Goal: Check status: Check status

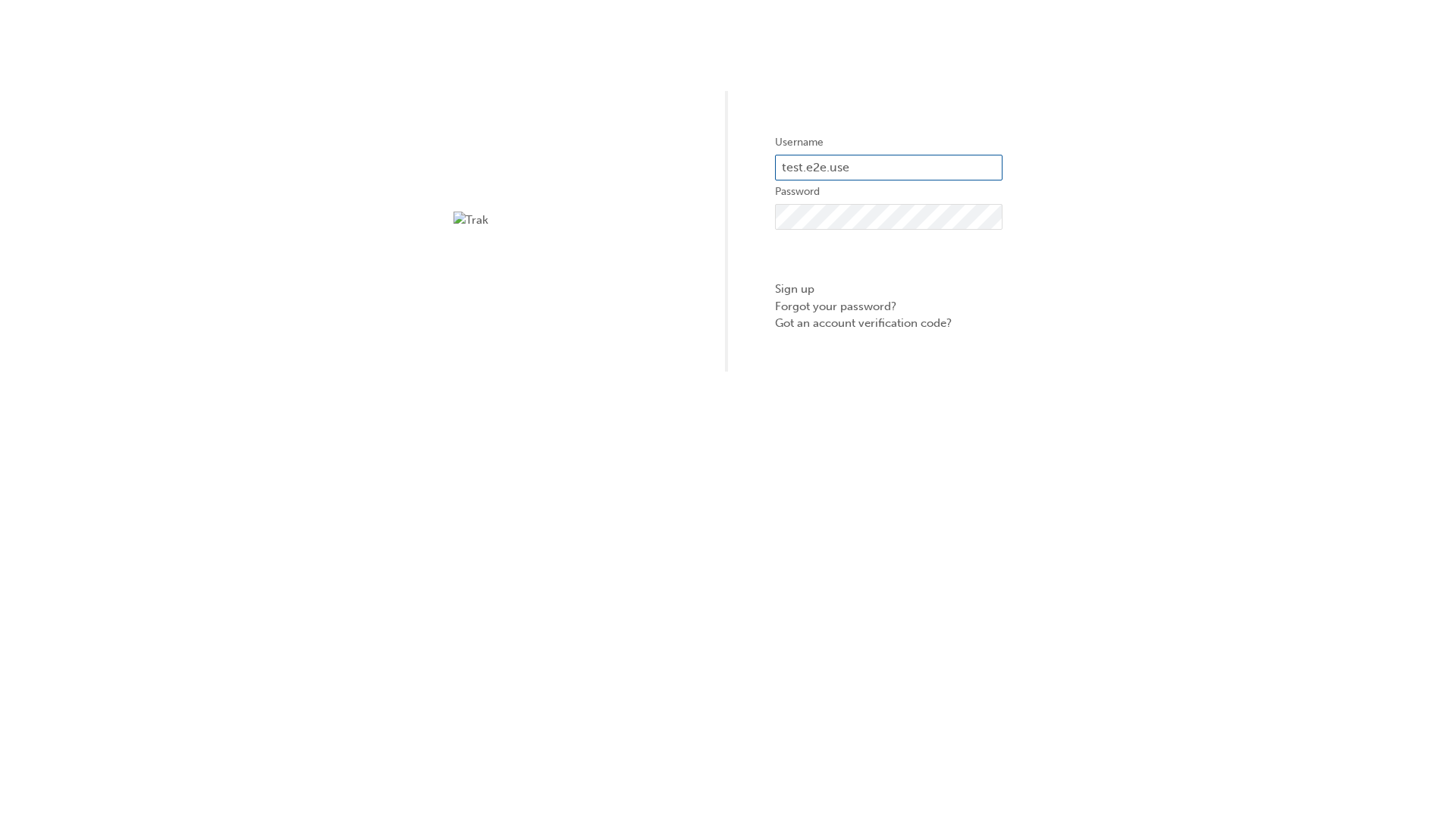
type input "test.e2e.user31"
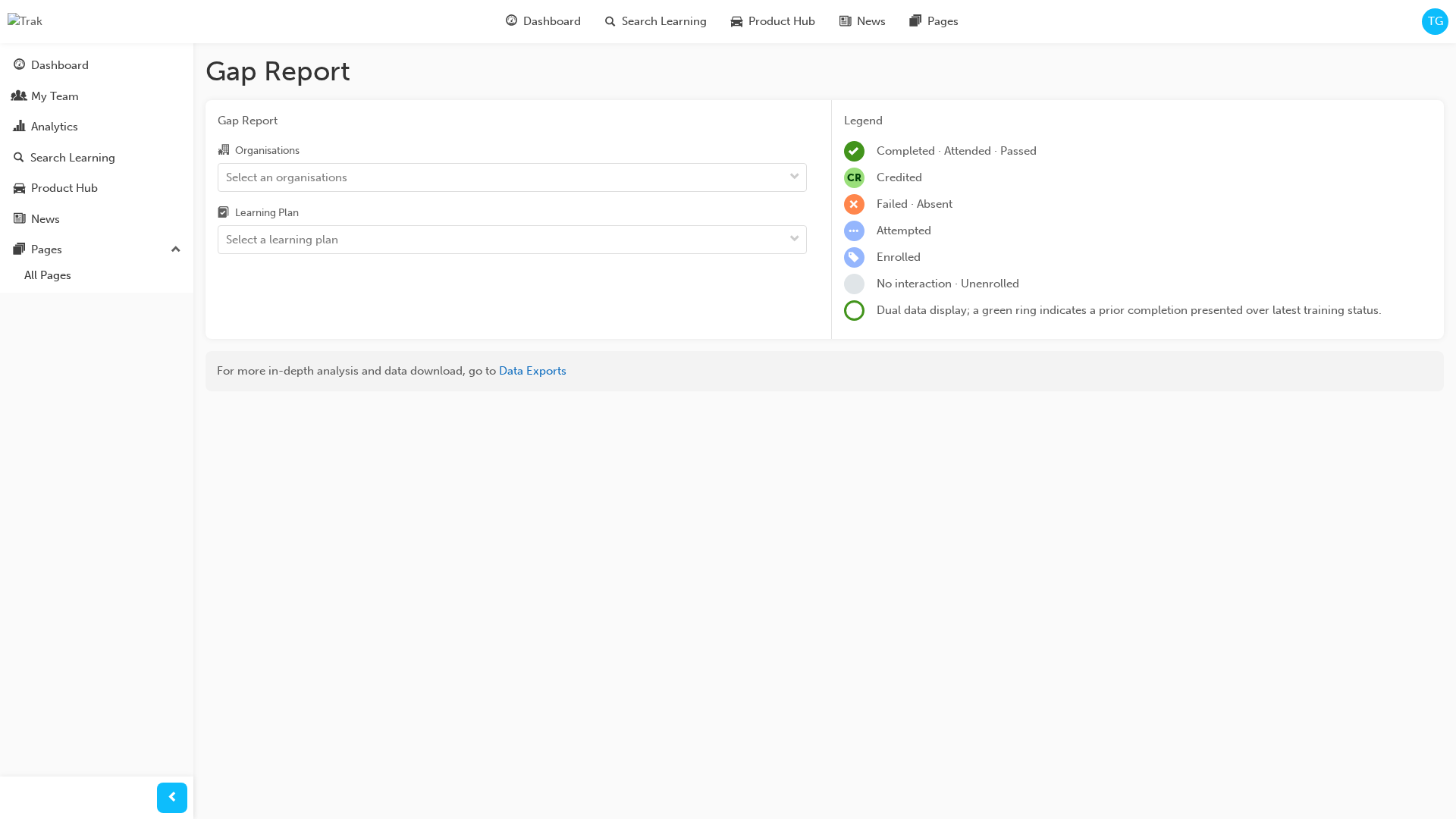
click at [227, 177] on input "Organisations Select an organisations" at bounding box center [227, 176] width 2 height 13
click at [227, 240] on input "Learning Plan Select a learning plan" at bounding box center [227, 239] width 2 height 13
